Goal: Task Accomplishment & Management: Use online tool/utility

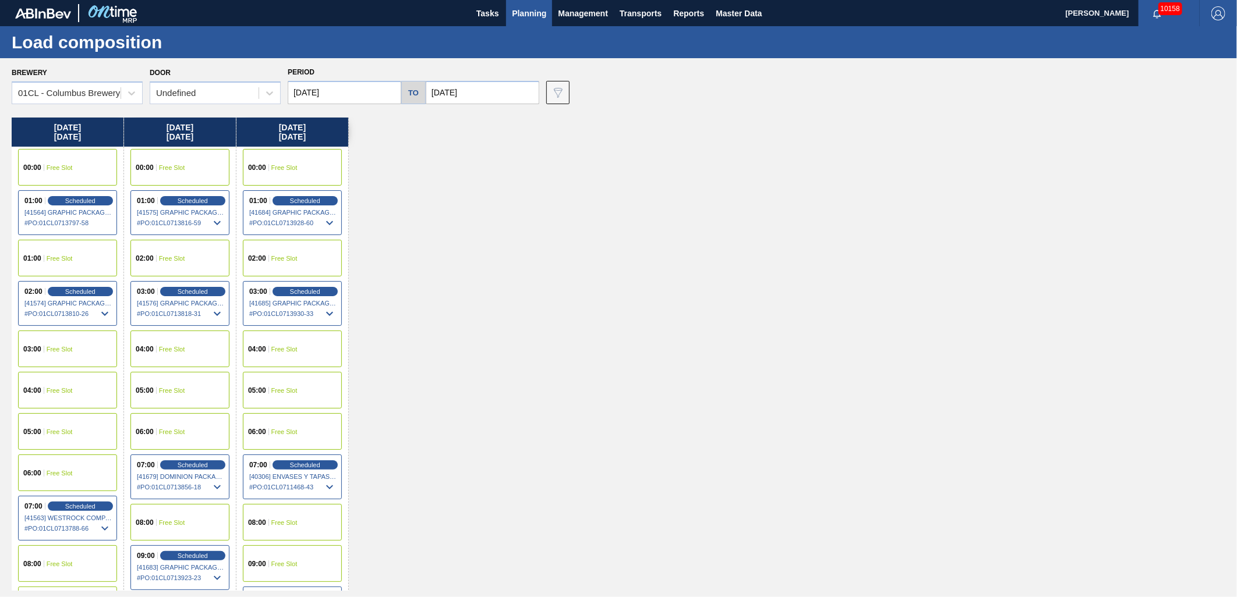
click at [306, 297] on div "03:00 Scheduled [41685] GRAPHIC PACKAGING INTERNATIONA - 0008221069 # PO : 01CL…" at bounding box center [292, 303] width 99 height 45
click at [303, 288] on span "Scheduled" at bounding box center [304, 292] width 33 height 8
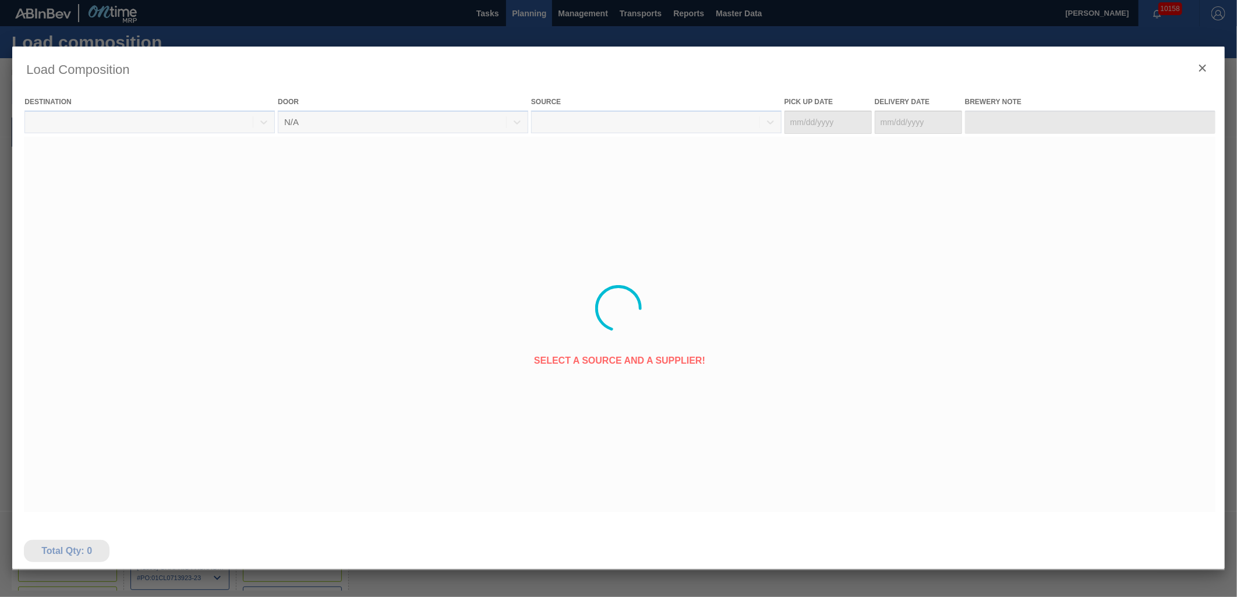
type Date "[DATE]"
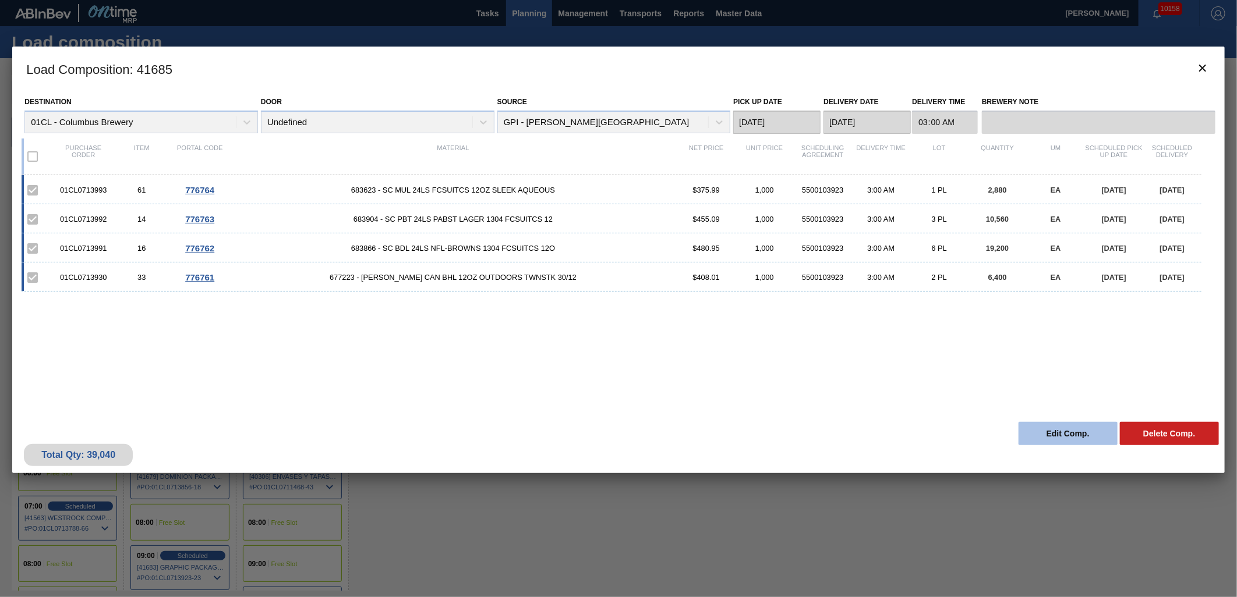
click at [1058, 432] on button "Edit Comp." at bounding box center [1067, 433] width 99 height 23
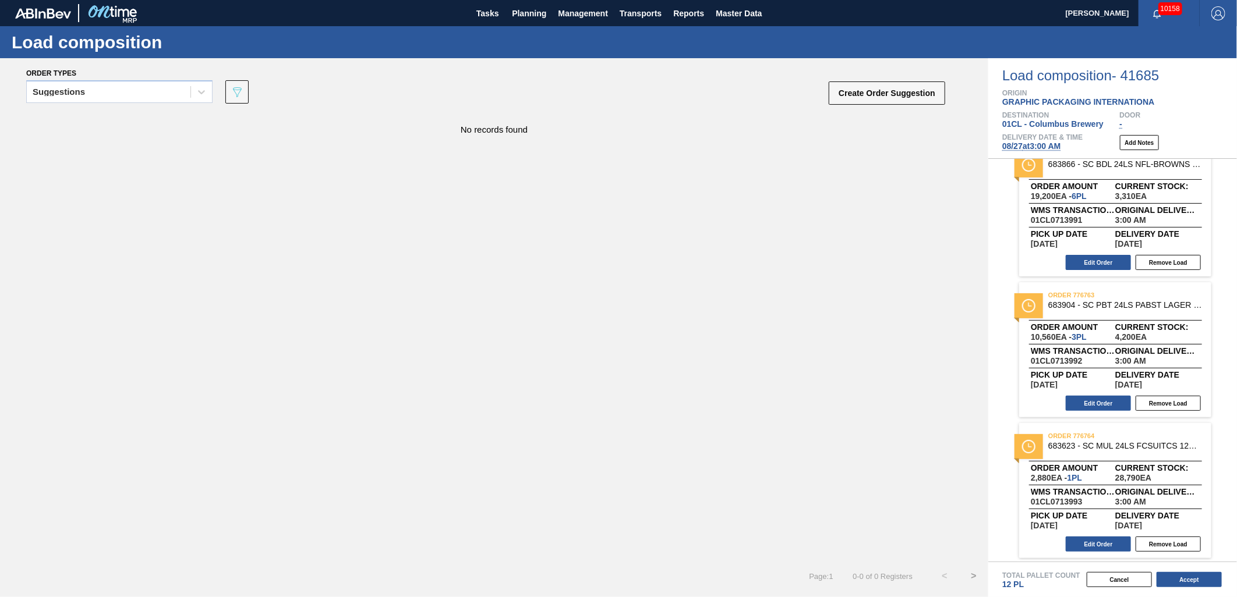
scroll to position [165, 0]
click at [1097, 545] on button "Edit Order" at bounding box center [1098, 543] width 65 height 15
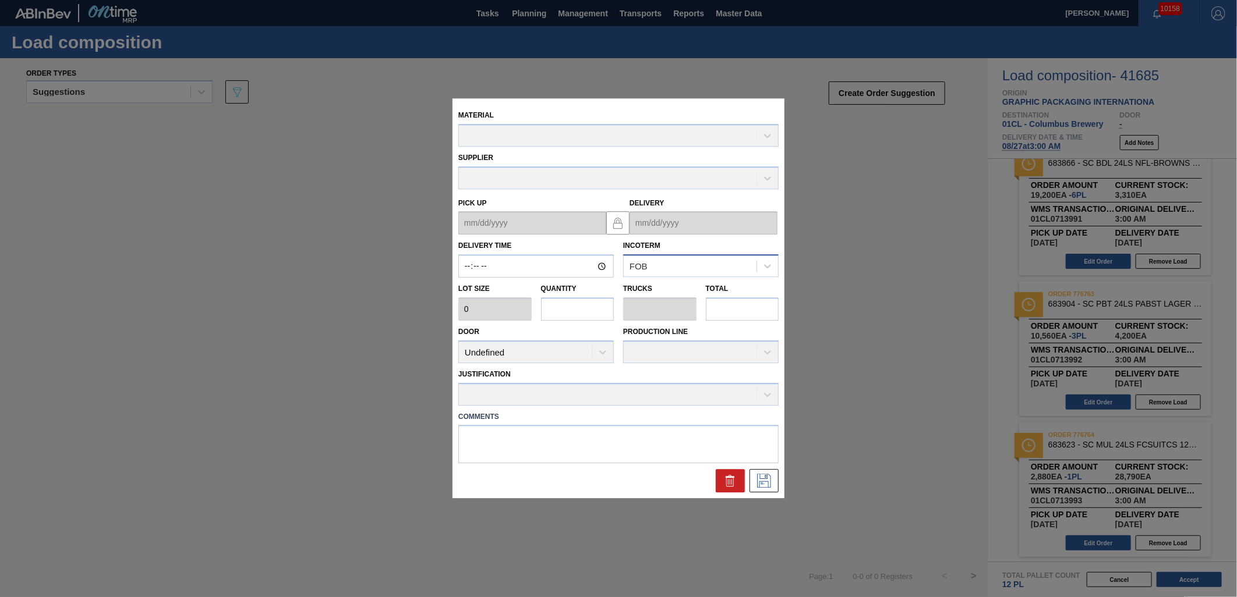
type input "03:00:00"
type input "2,880"
type input "1"
type input "0.038"
type input "2,880"
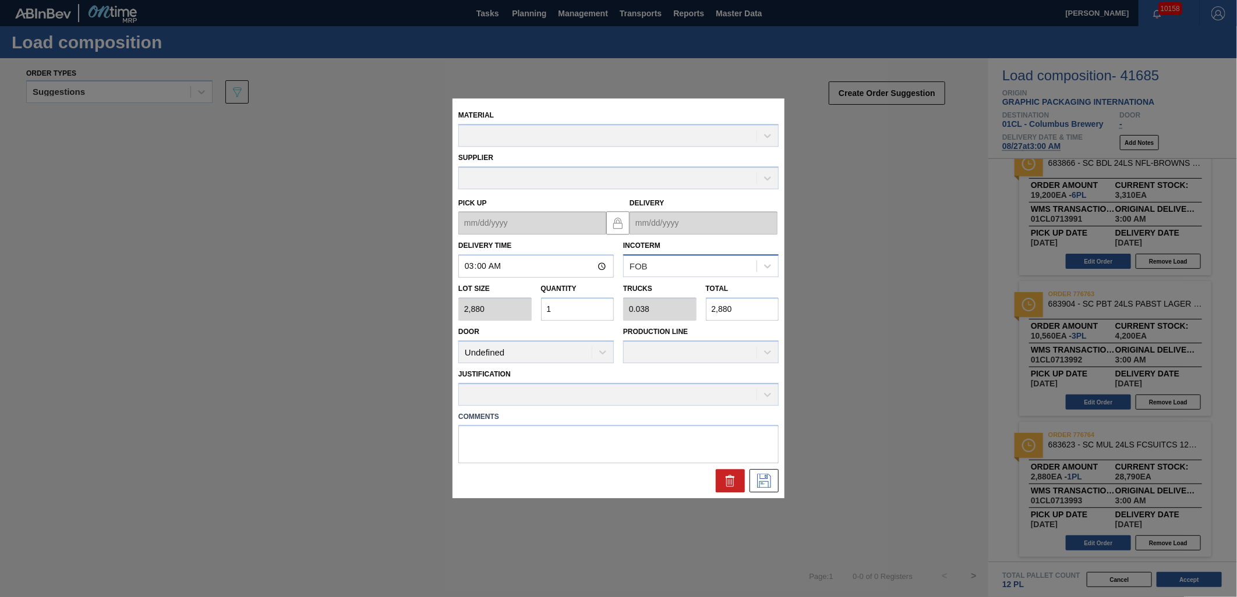
type up "[DATE]"
type input "[DATE]"
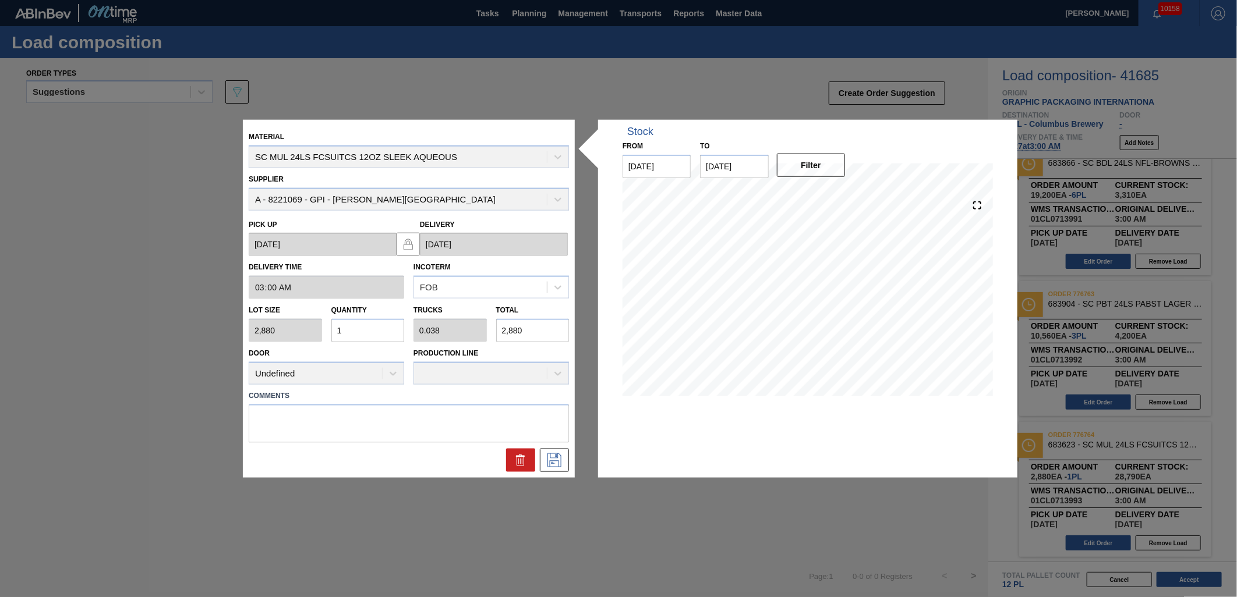
click at [372, 327] on input "1" at bounding box center [367, 330] width 73 height 23
type input "15"
type input "0.577"
type input "43,200"
type input "15"
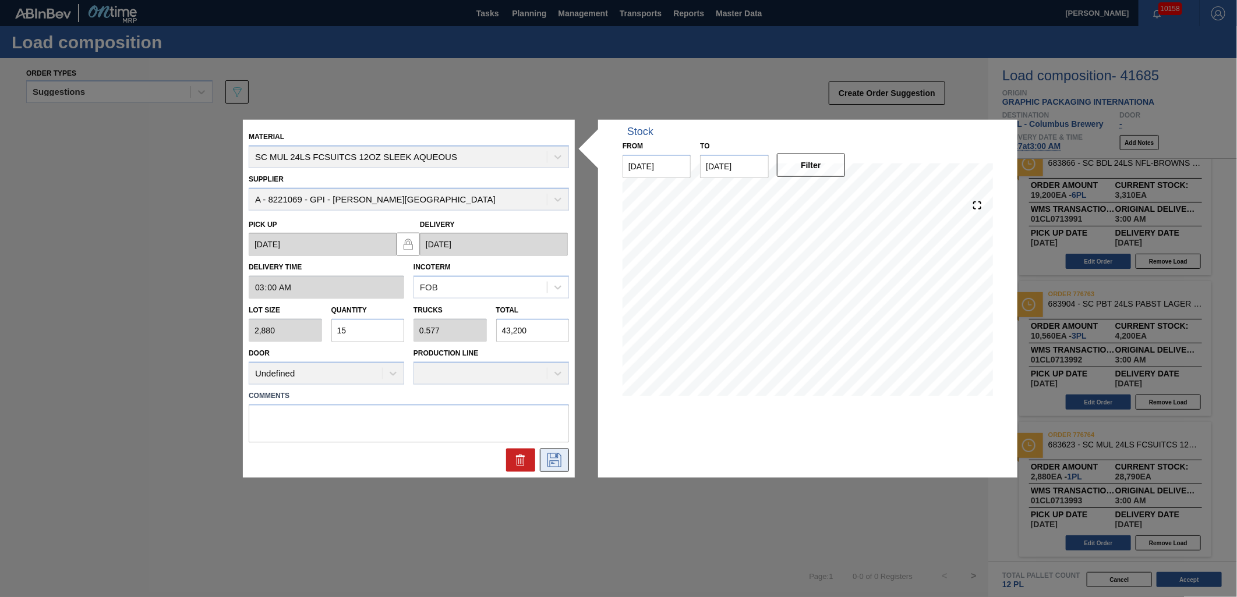
click at [566, 454] on button at bounding box center [554, 459] width 29 height 23
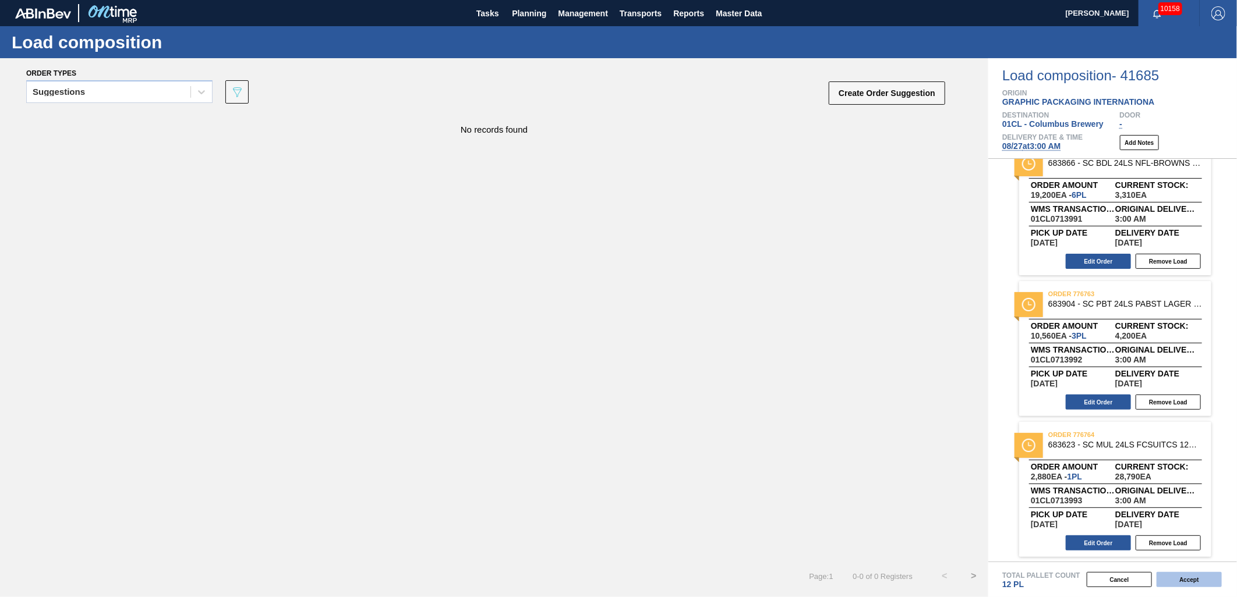
click at [1186, 583] on button "Accept" at bounding box center [1188, 579] width 65 height 15
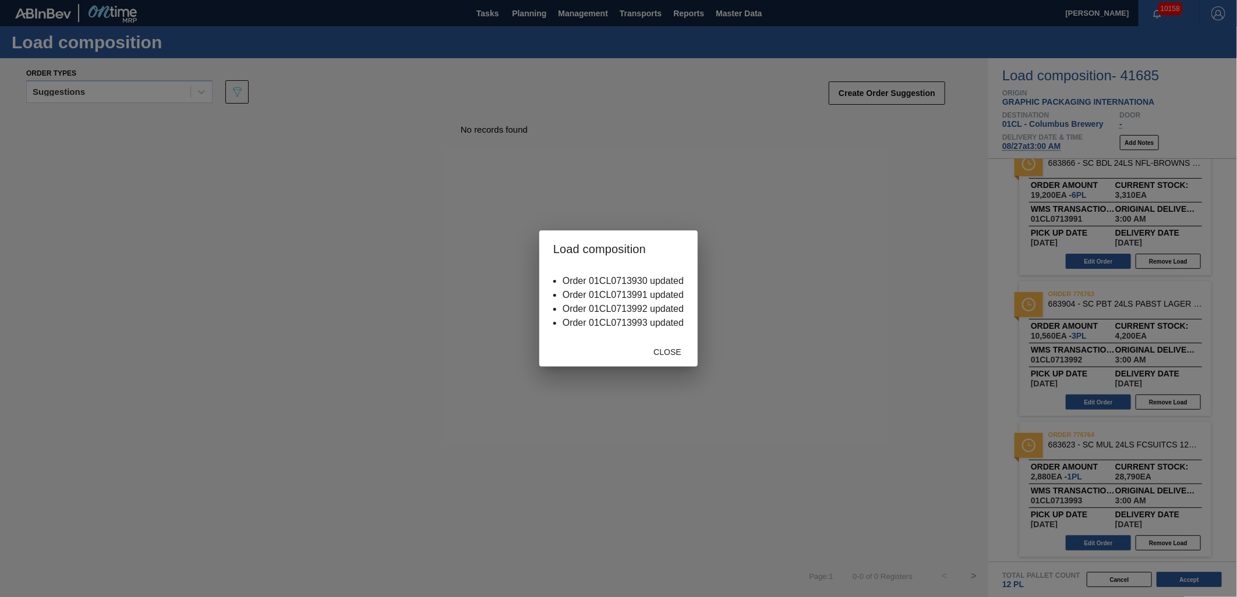
click at [665, 334] on div "Order 01CL0713930 updated Order 01CL0713991 updated Order 01CL0713992 updated O…" at bounding box center [618, 302] width 158 height 69
click at [664, 352] on span "Close" at bounding box center [667, 352] width 46 height 9
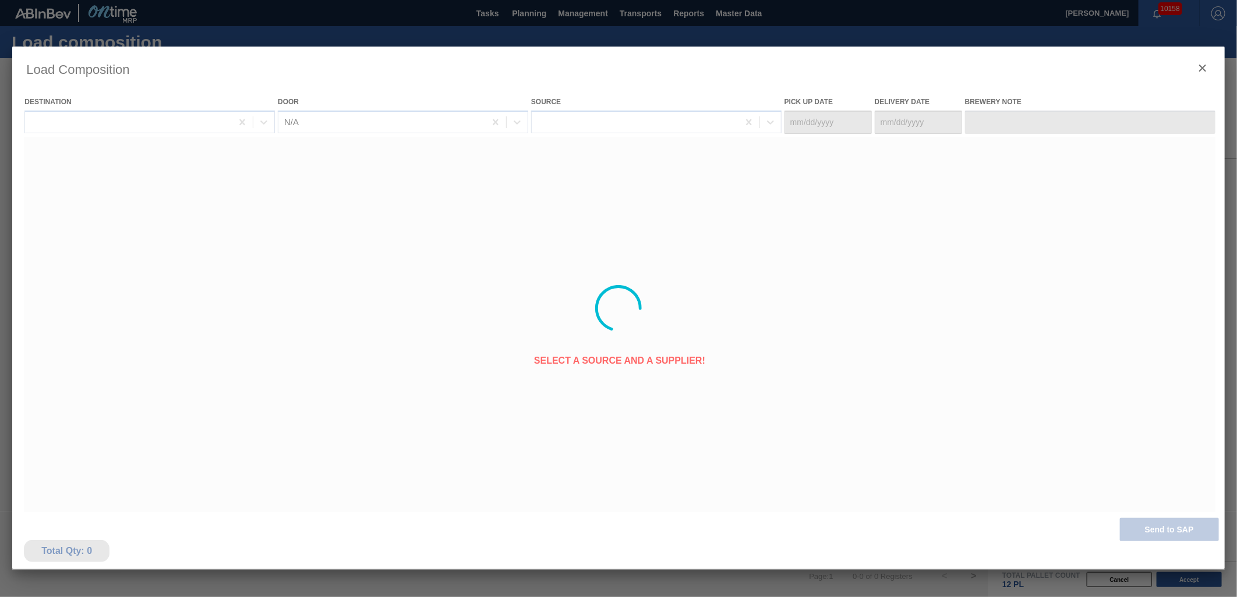
type Date "[DATE]"
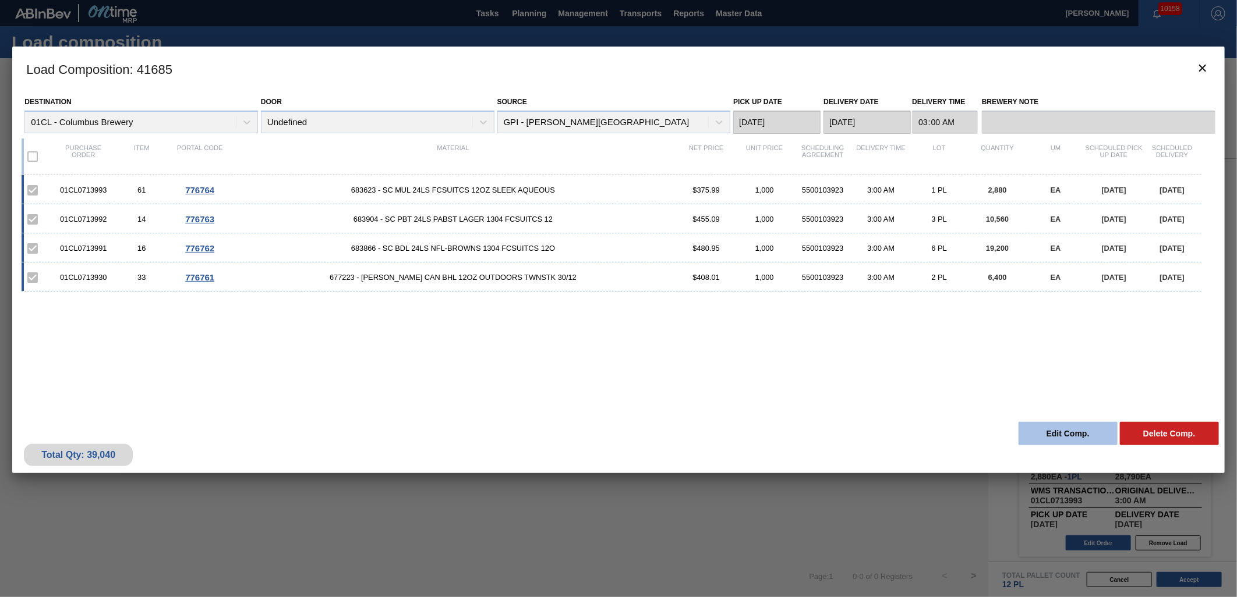
click at [1069, 440] on button "Edit Comp." at bounding box center [1067, 433] width 99 height 23
